Goal: Task Accomplishment & Management: Manage account settings

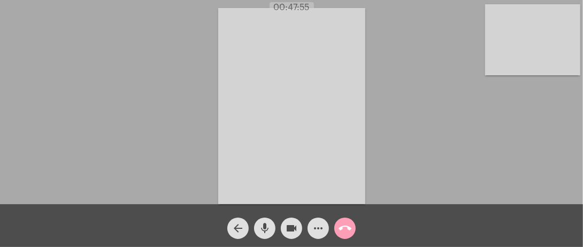
click at [343, 228] on mat-icon "call_end" at bounding box center [344, 228] width 13 height 13
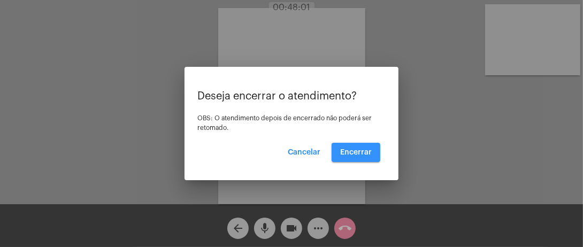
click at [356, 149] on span "Encerrar" at bounding box center [356, 152] width 32 height 7
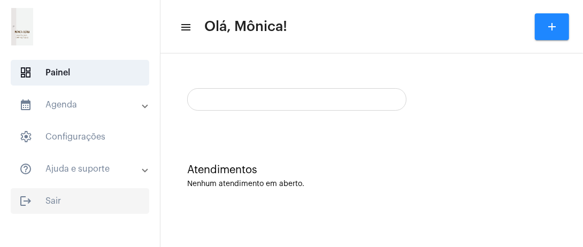
click at [39, 199] on span "logout Sair" at bounding box center [80, 201] width 138 height 26
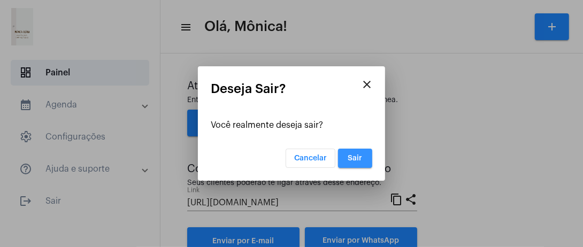
click at [359, 159] on span "Sair" at bounding box center [355, 158] width 14 height 7
